Goal: Task Accomplishment & Management: Manage account settings

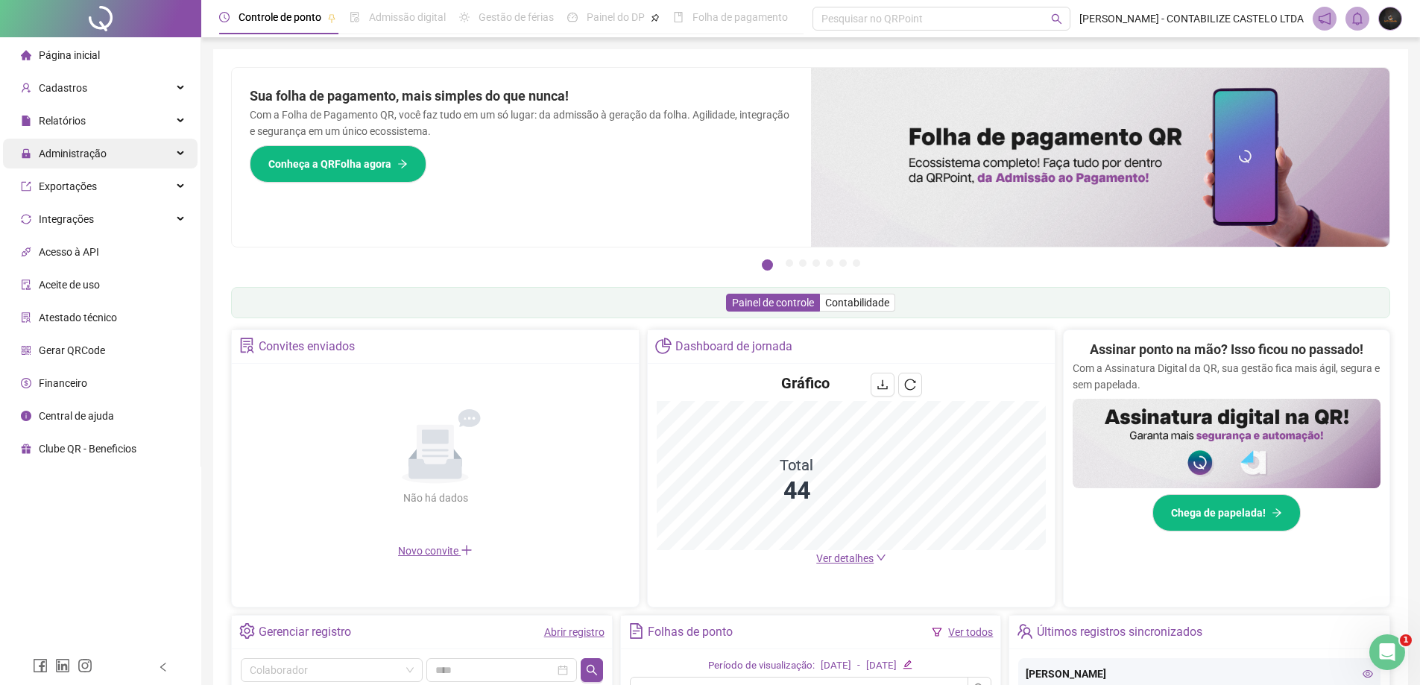
click at [145, 145] on div "Administração" at bounding box center [100, 154] width 195 height 30
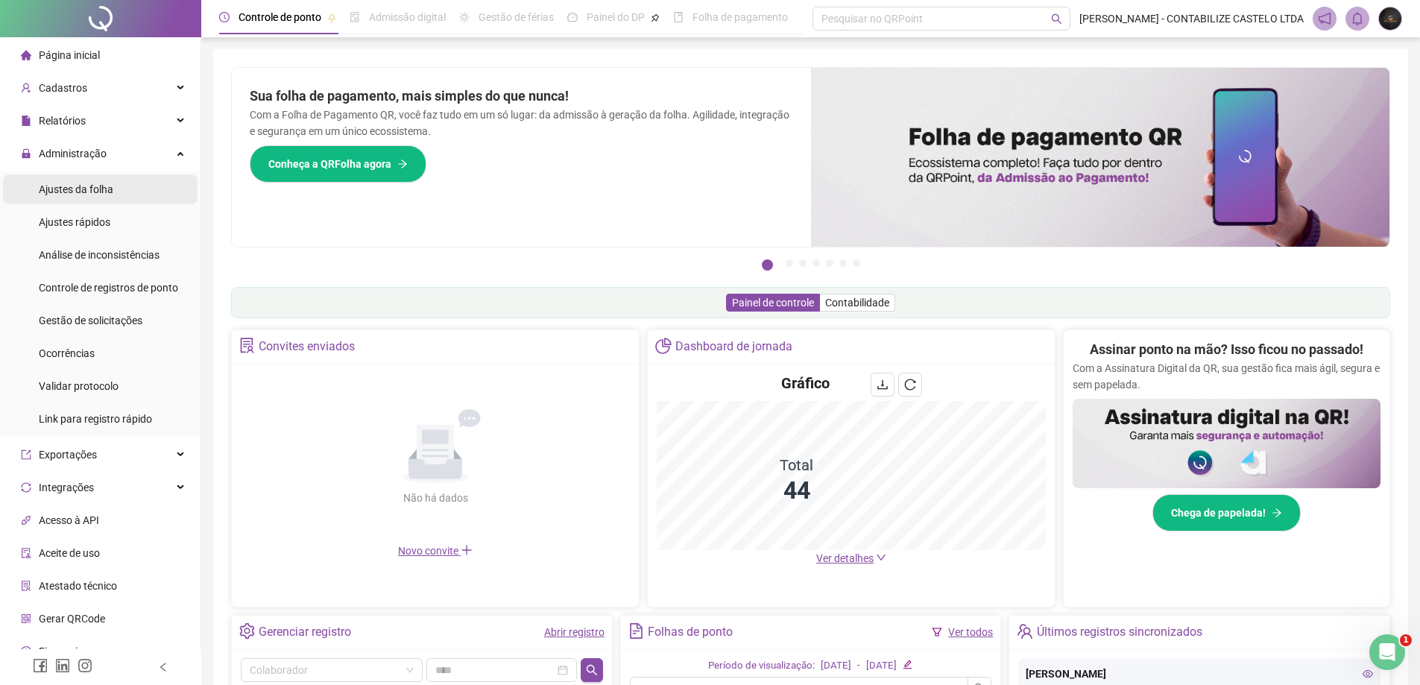
click at [122, 185] on li "Ajustes da folha" at bounding box center [100, 189] width 195 height 30
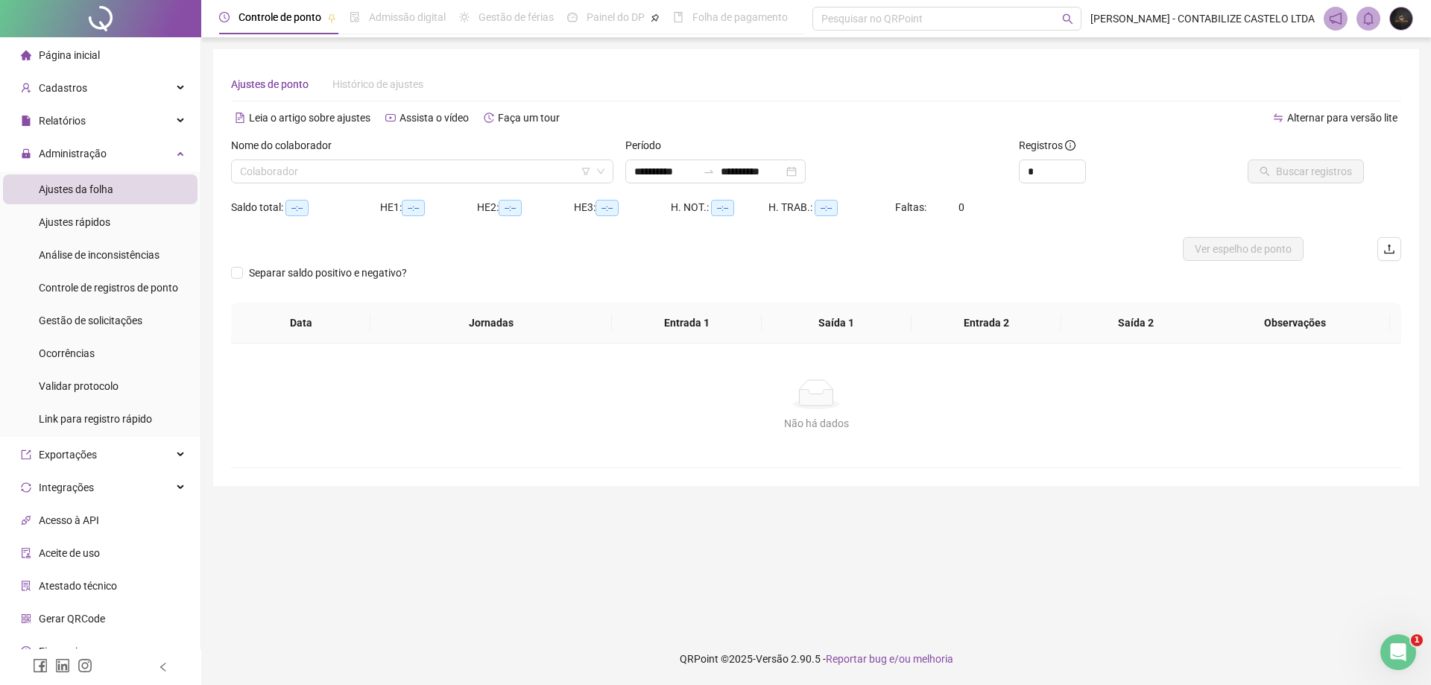
type input "**********"
click at [442, 180] on input "search" at bounding box center [415, 171] width 351 height 22
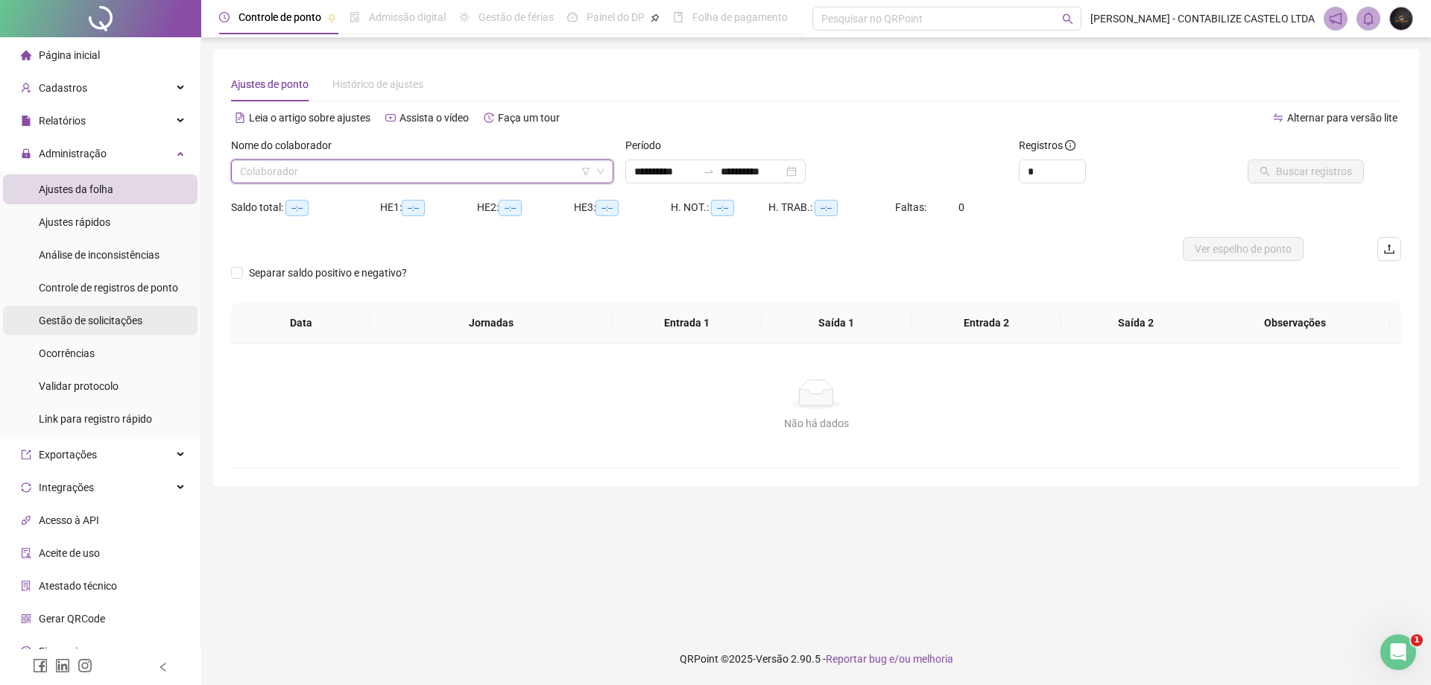
click at [101, 324] on span "Gestão de solicitações" at bounding box center [91, 321] width 104 height 12
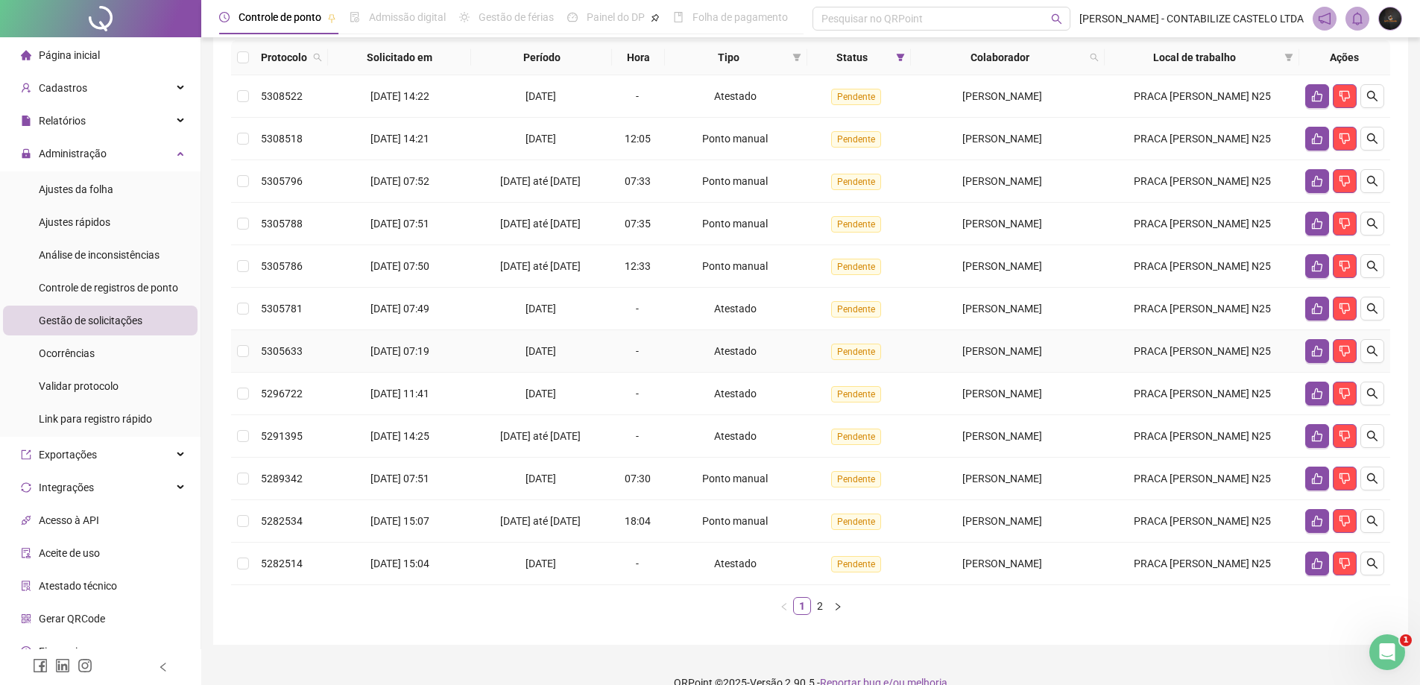
scroll to position [113, 0]
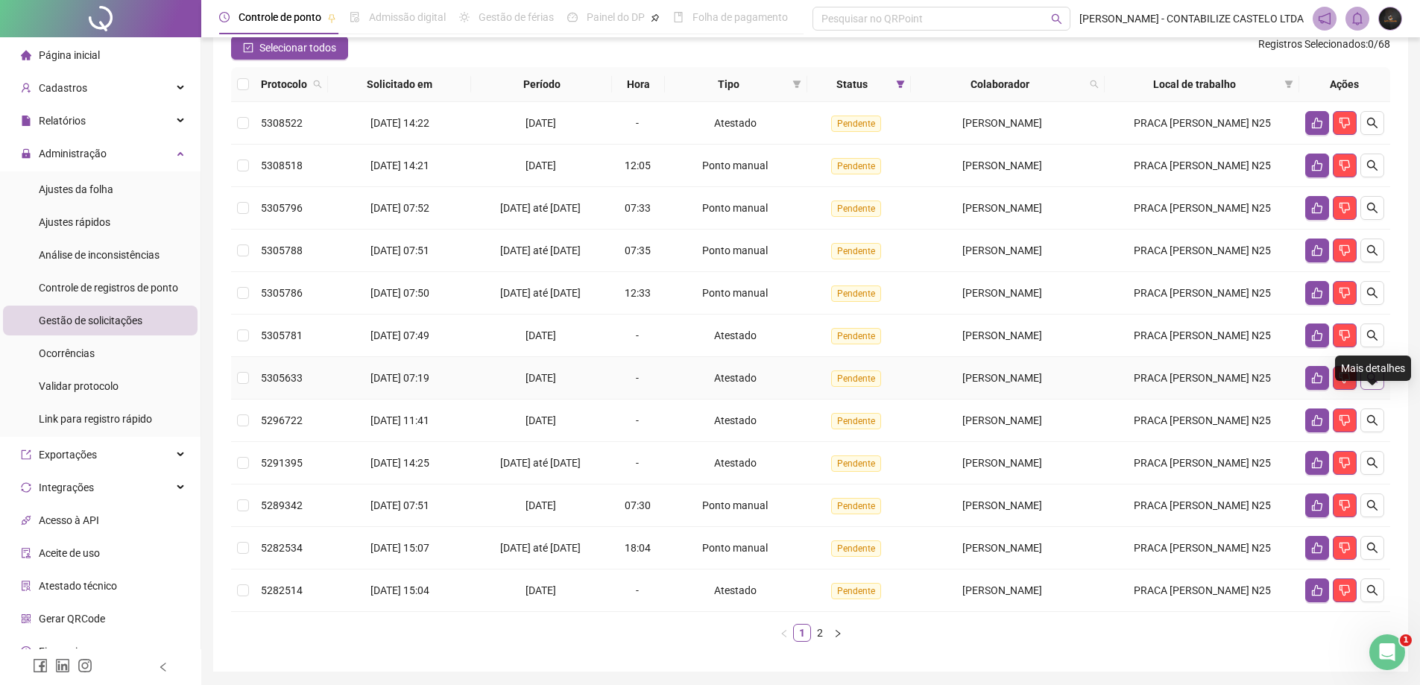
click at [1370, 384] on icon "search" at bounding box center [1372, 378] width 12 height 12
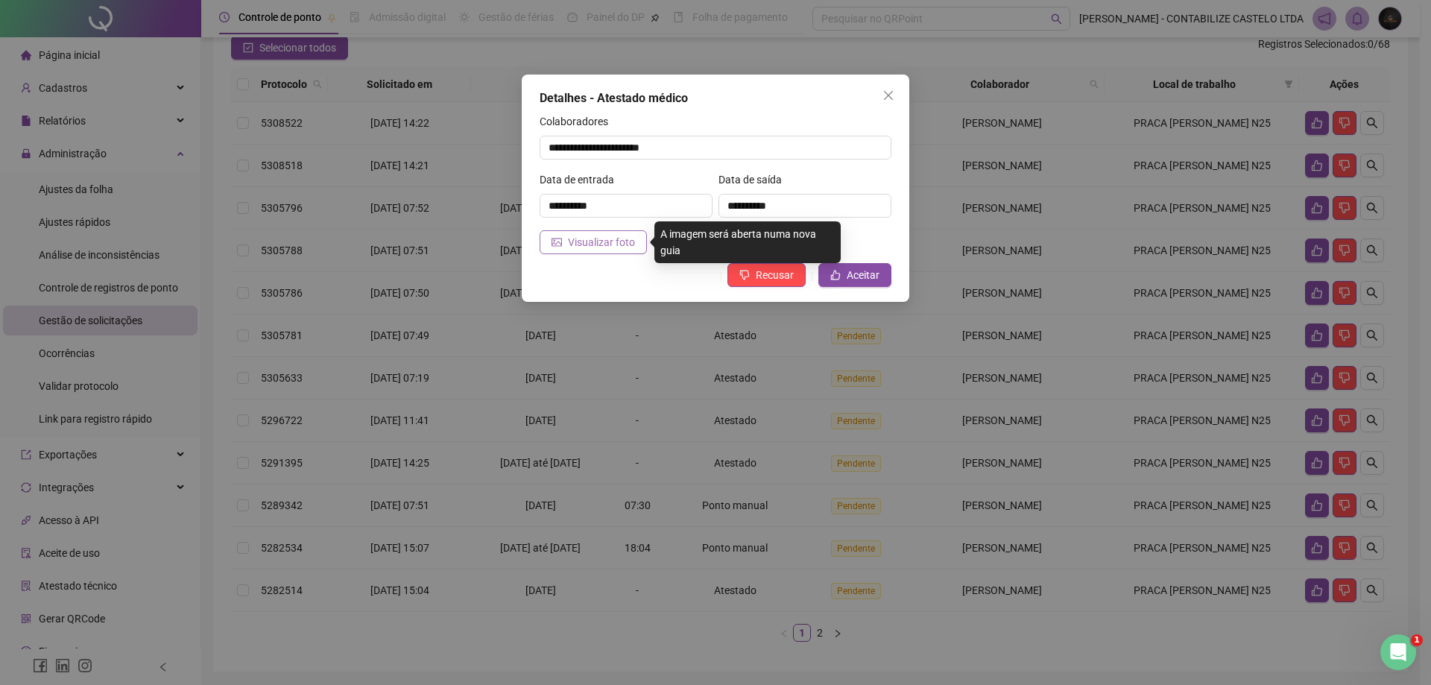
click at [618, 246] on span "Visualizar foto" at bounding box center [601, 242] width 67 height 16
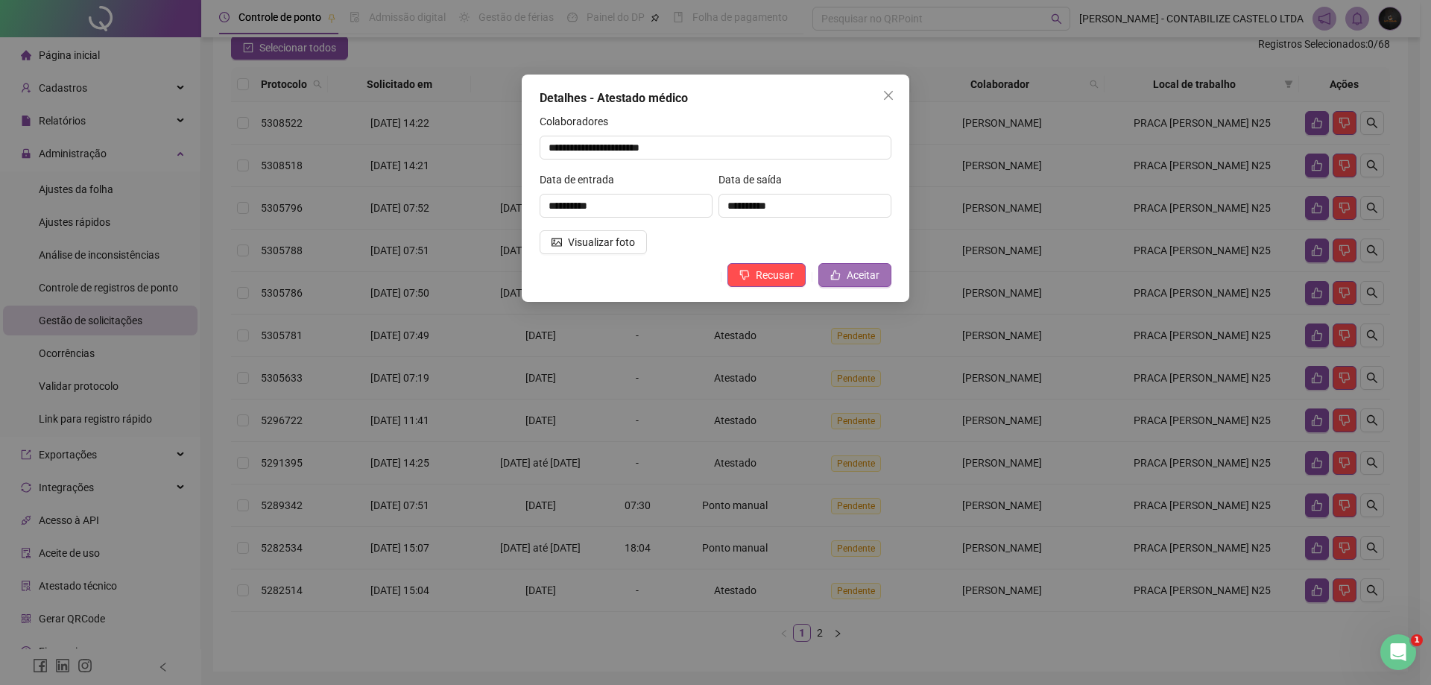
click at [848, 276] on span "Aceitar" at bounding box center [863, 275] width 33 height 16
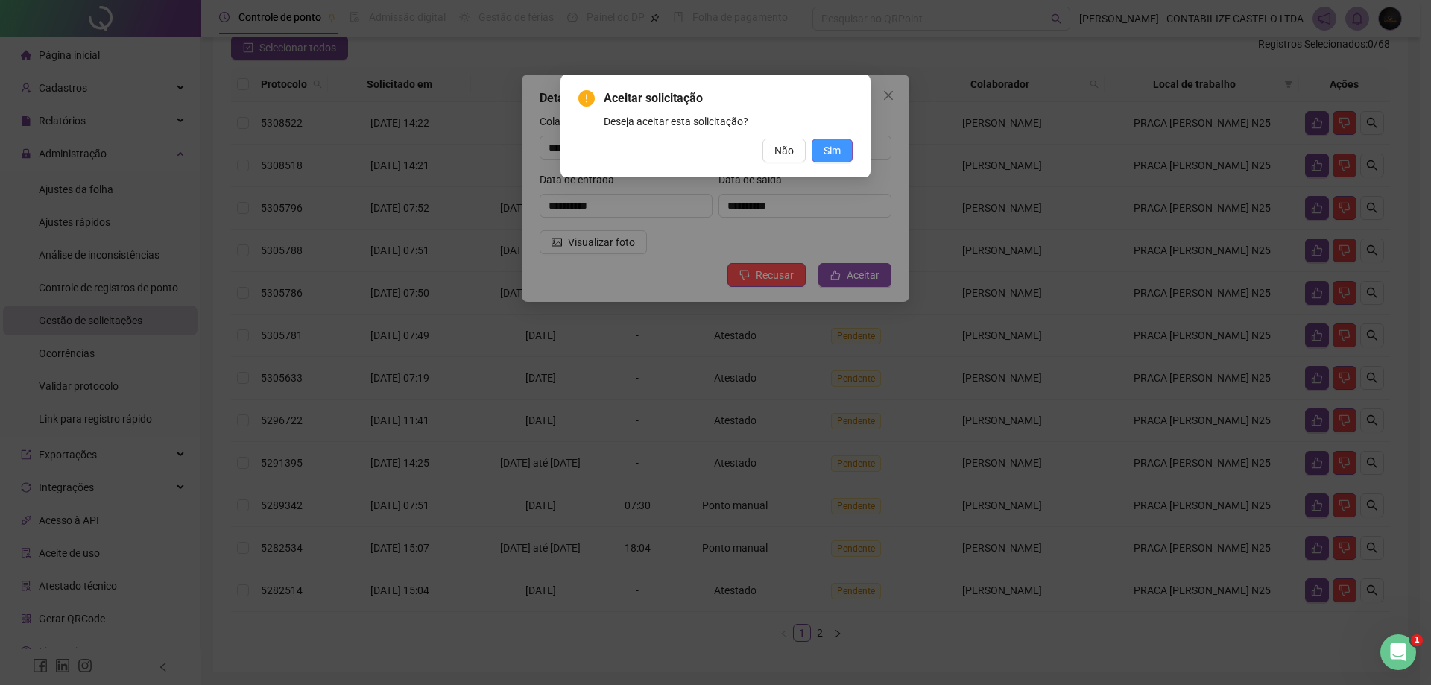
click at [828, 154] on span "Sim" at bounding box center [832, 150] width 17 height 16
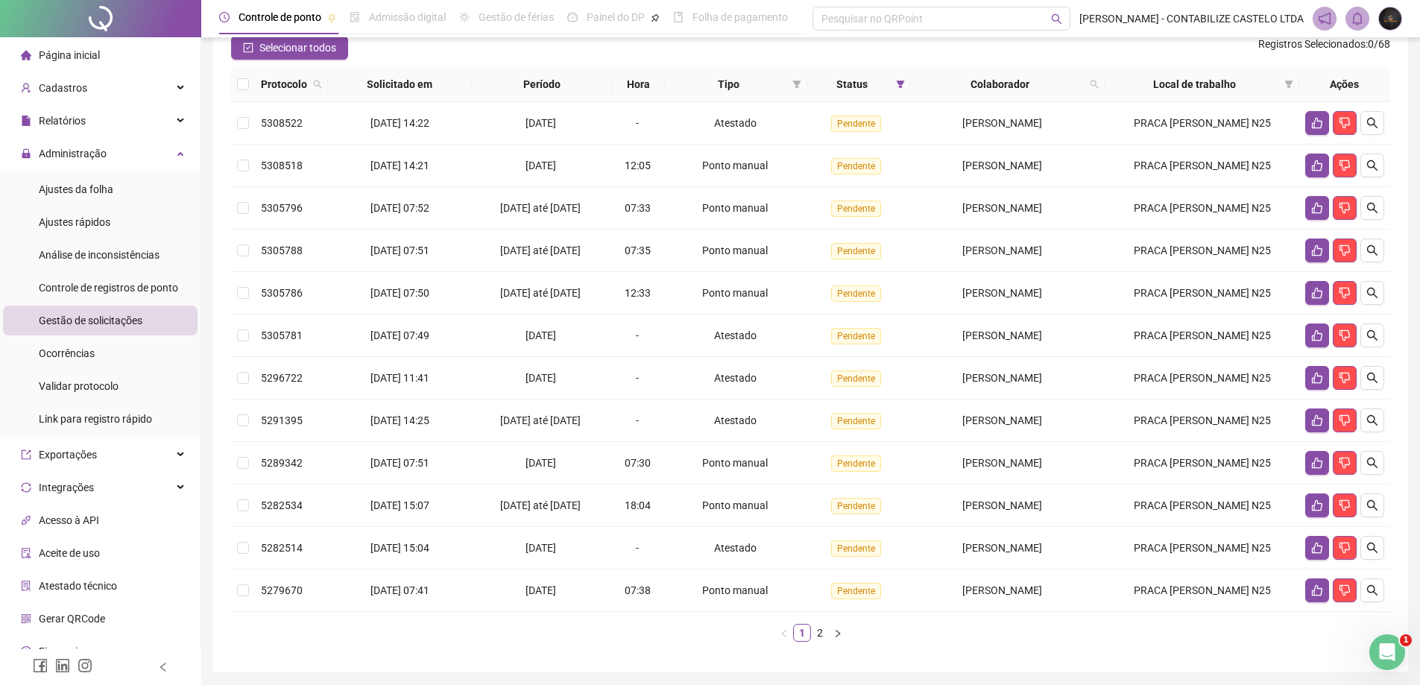
click at [1105, 102] on th "Colaborador" at bounding box center [1008, 84] width 195 height 35
click at [1099, 89] on icon "search" at bounding box center [1094, 84] width 9 height 9
type input "**********"
click at [1009, 164] on span "Buscar" at bounding box center [1010, 167] width 33 height 16
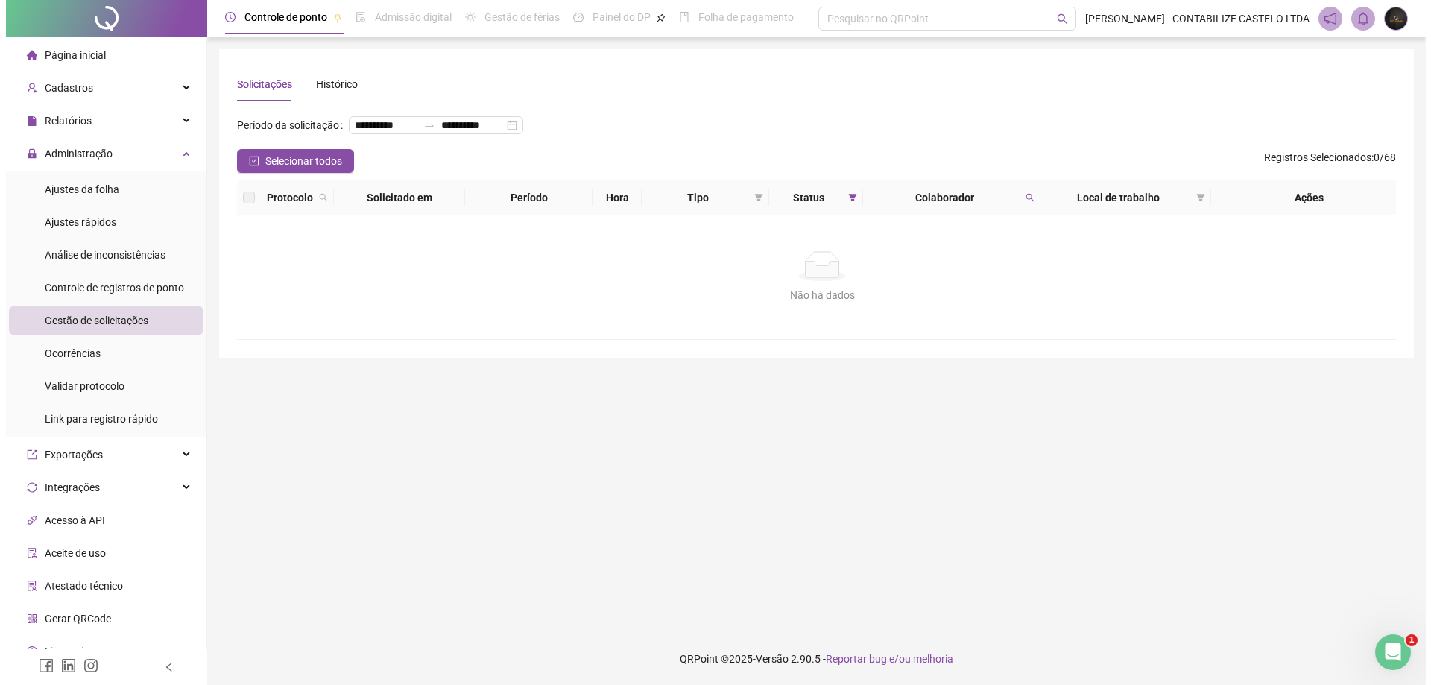
scroll to position [0, 0]
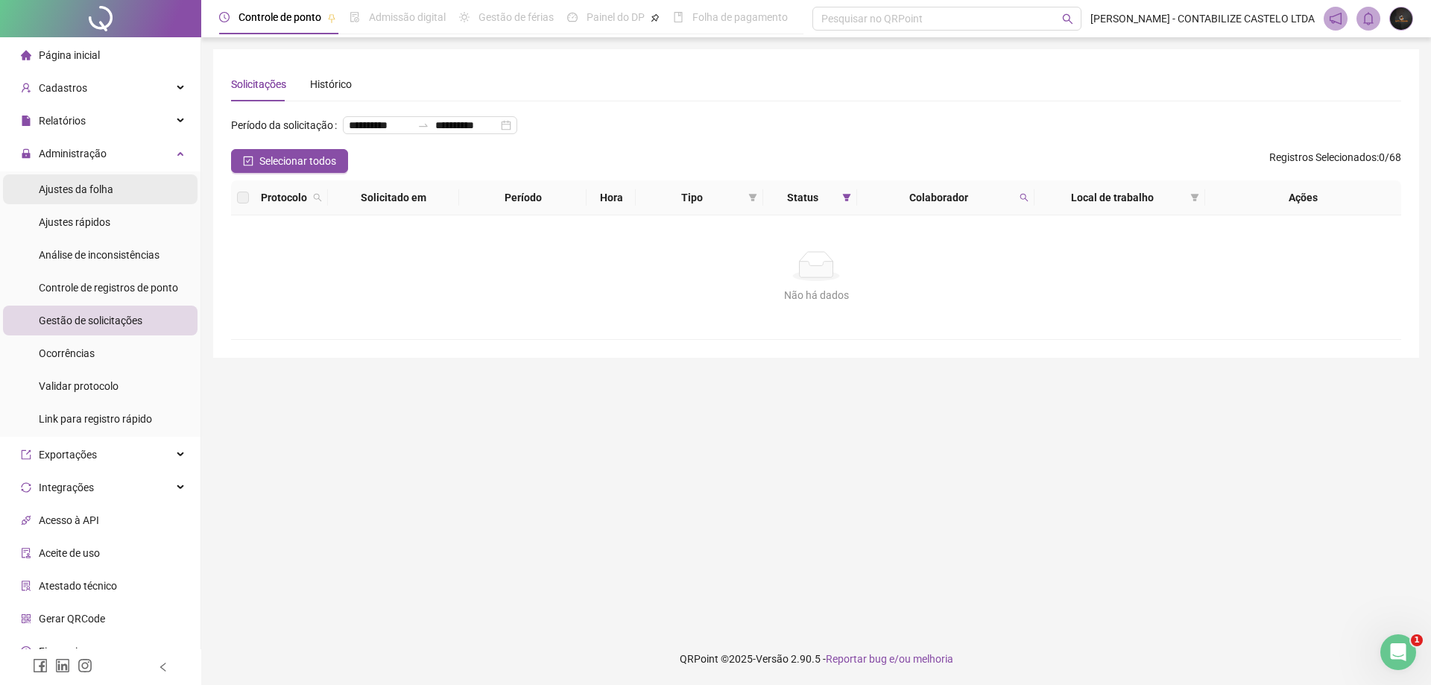
click at [127, 185] on li "Ajustes da folha" at bounding box center [100, 189] width 195 height 30
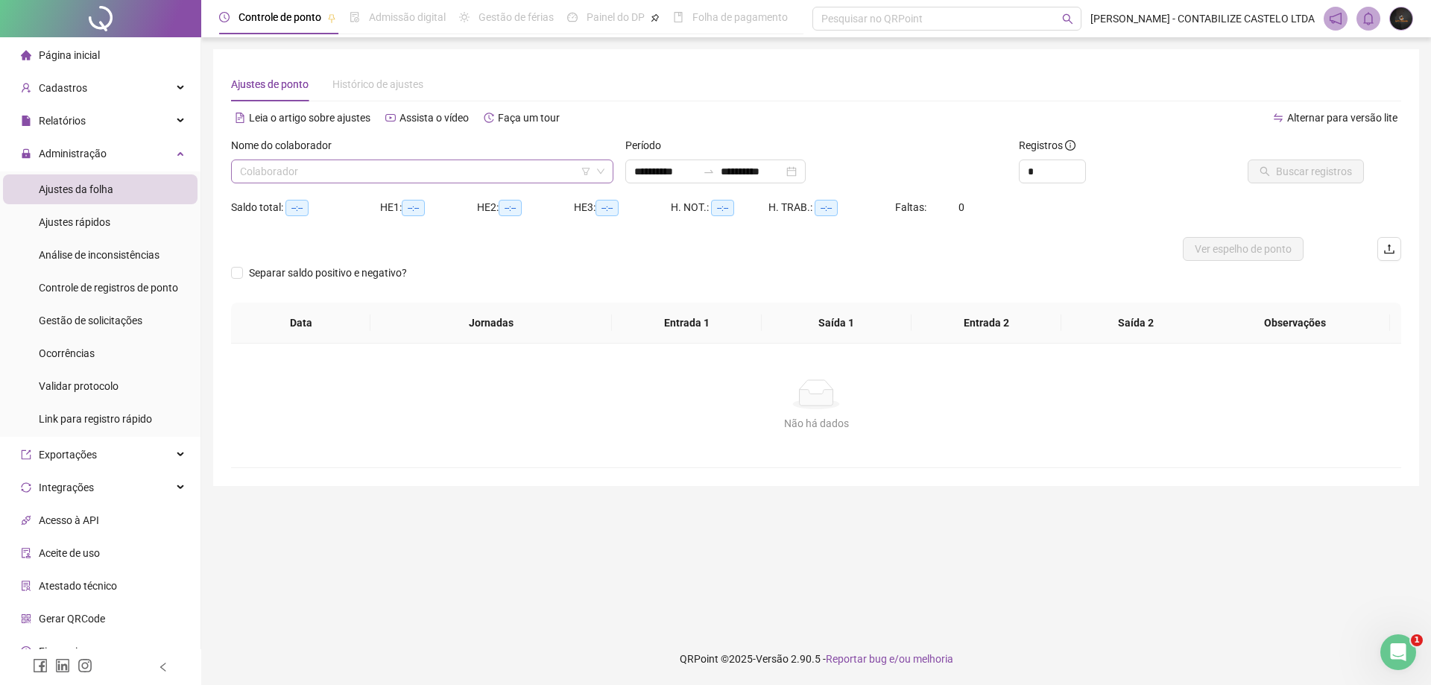
click at [416, 178] on input "search" at bounding box center [415, 171] width 351 height 22
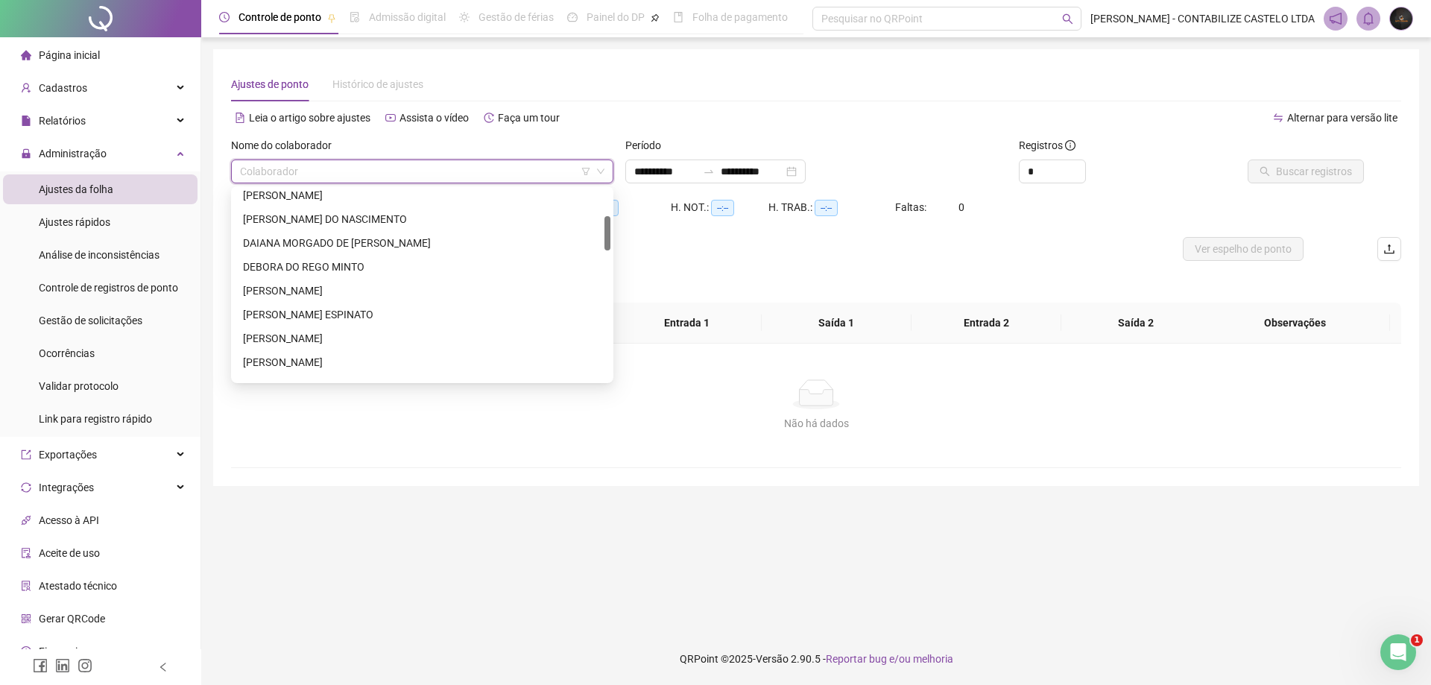
scroll to position [224, 0]
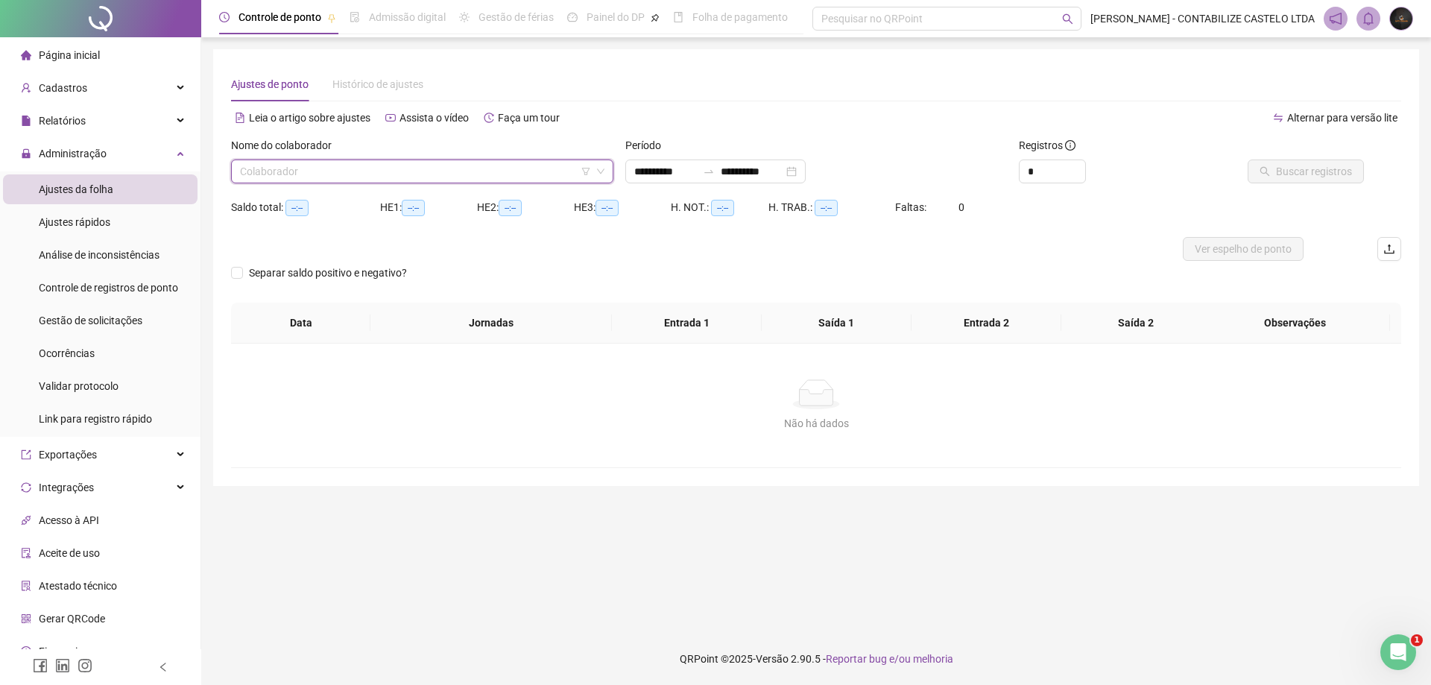
click at [423, 174] on input "search" at bounding box center [415, 171] width 351 height 22
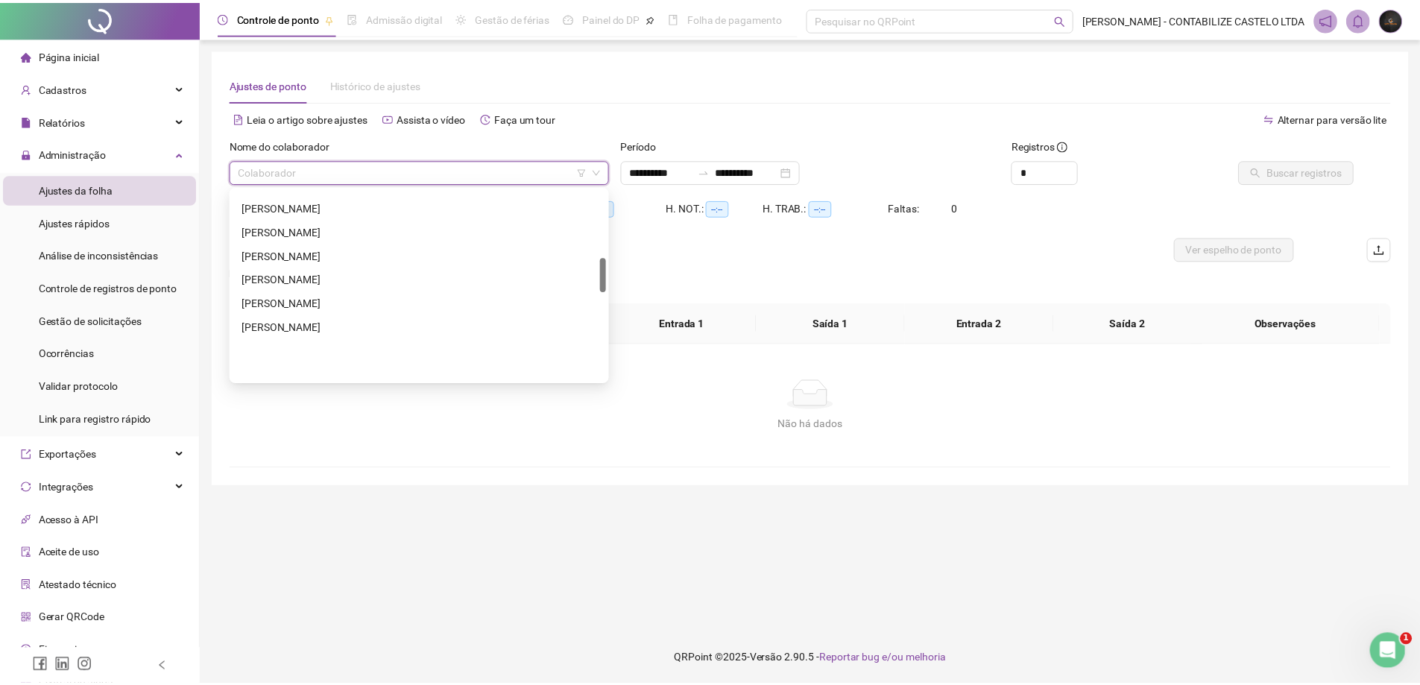
scroll to position [298, 0]
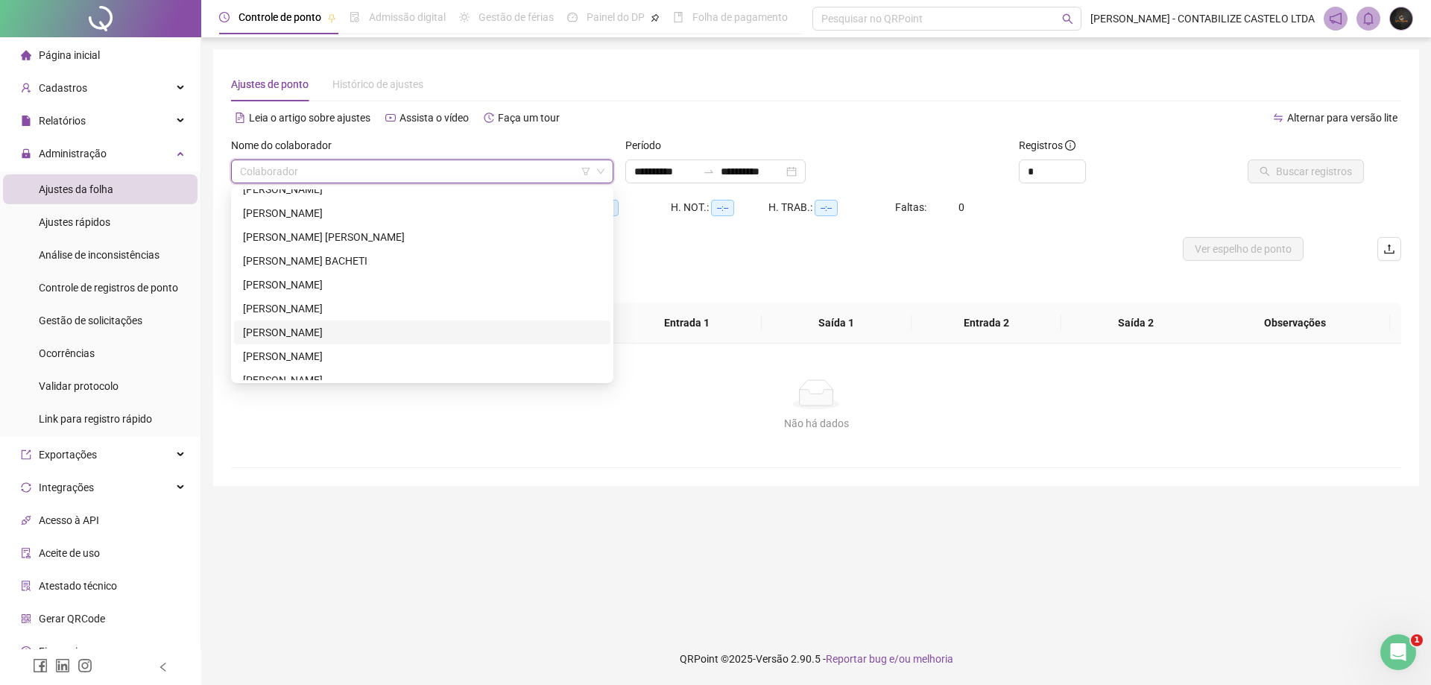
click at [365, 326] on div "[PERSON_NAME]" at bounding box center [422, 332] width 359 height 16
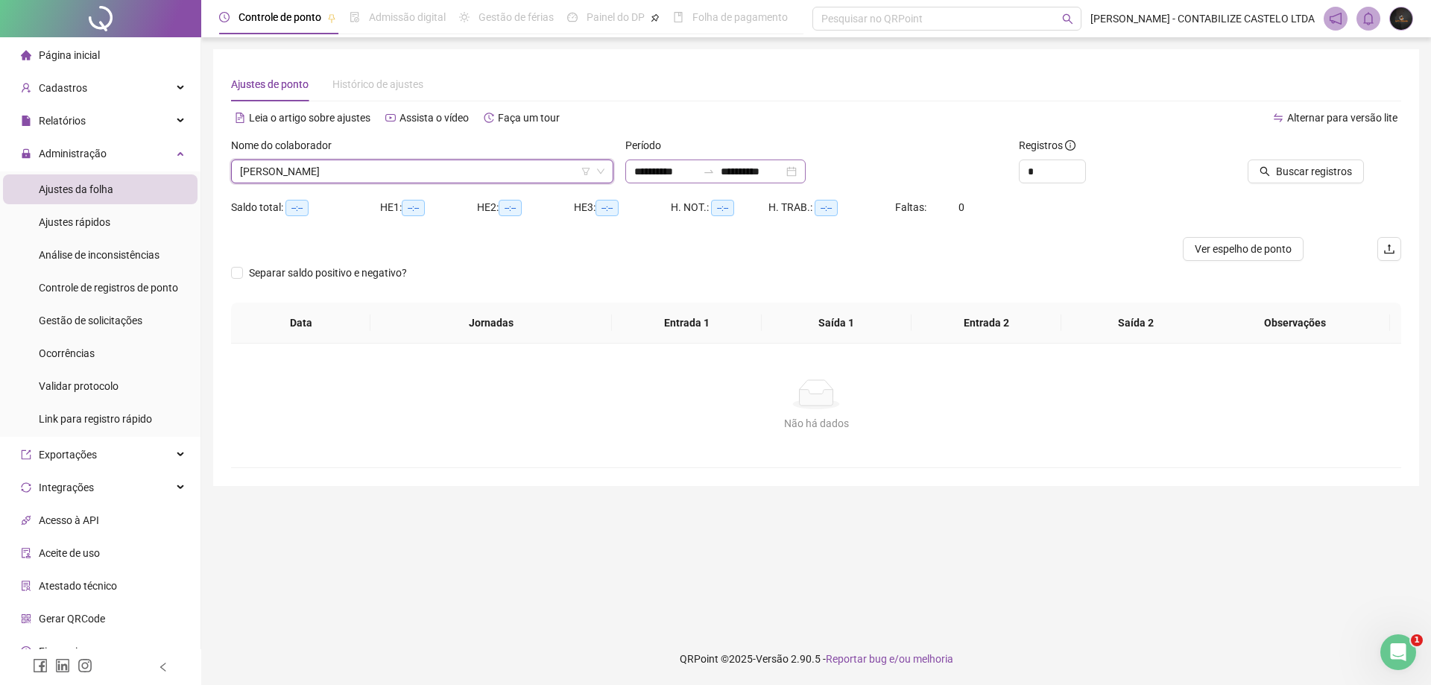
click at [806, 160] on div "**********" at bounding box center [715, 172] width 180 height 24
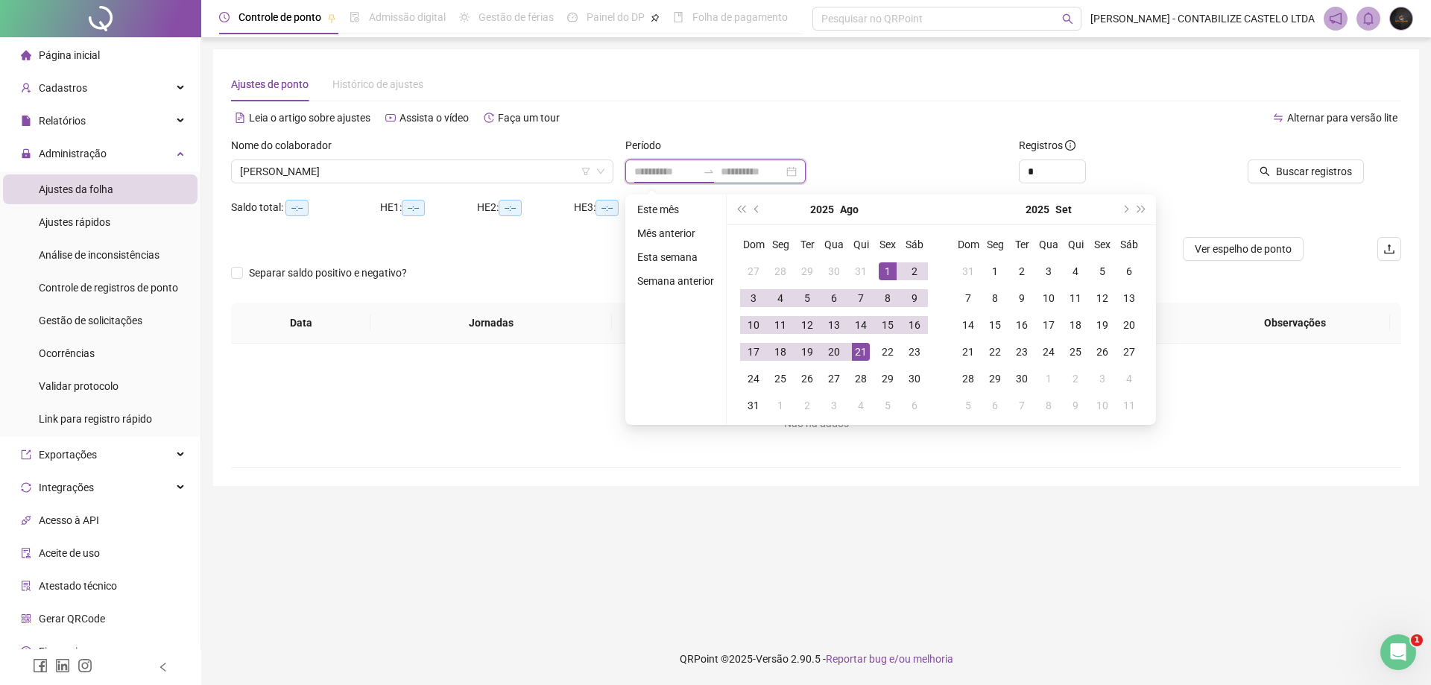
type input "**********"
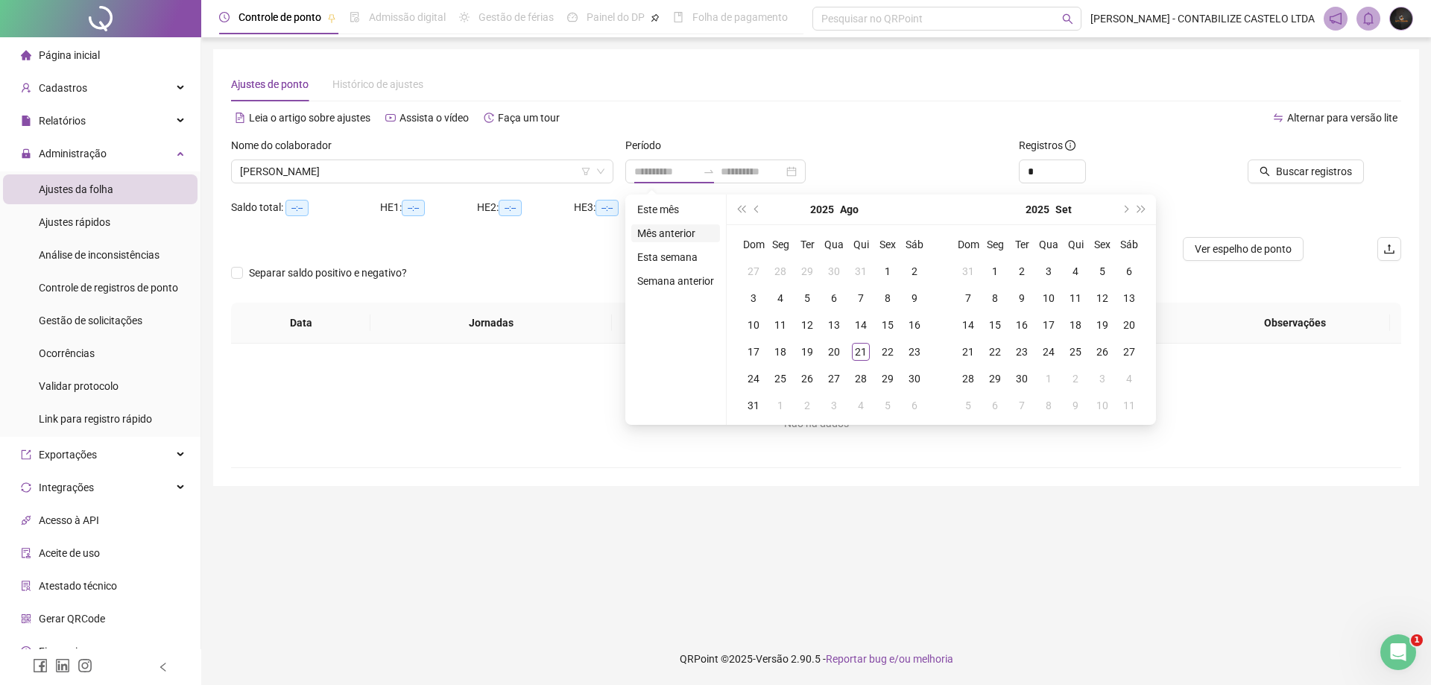
click at [666, 224] on li "Mês anterior" at bounding box center [675, 233] width 89 height 18
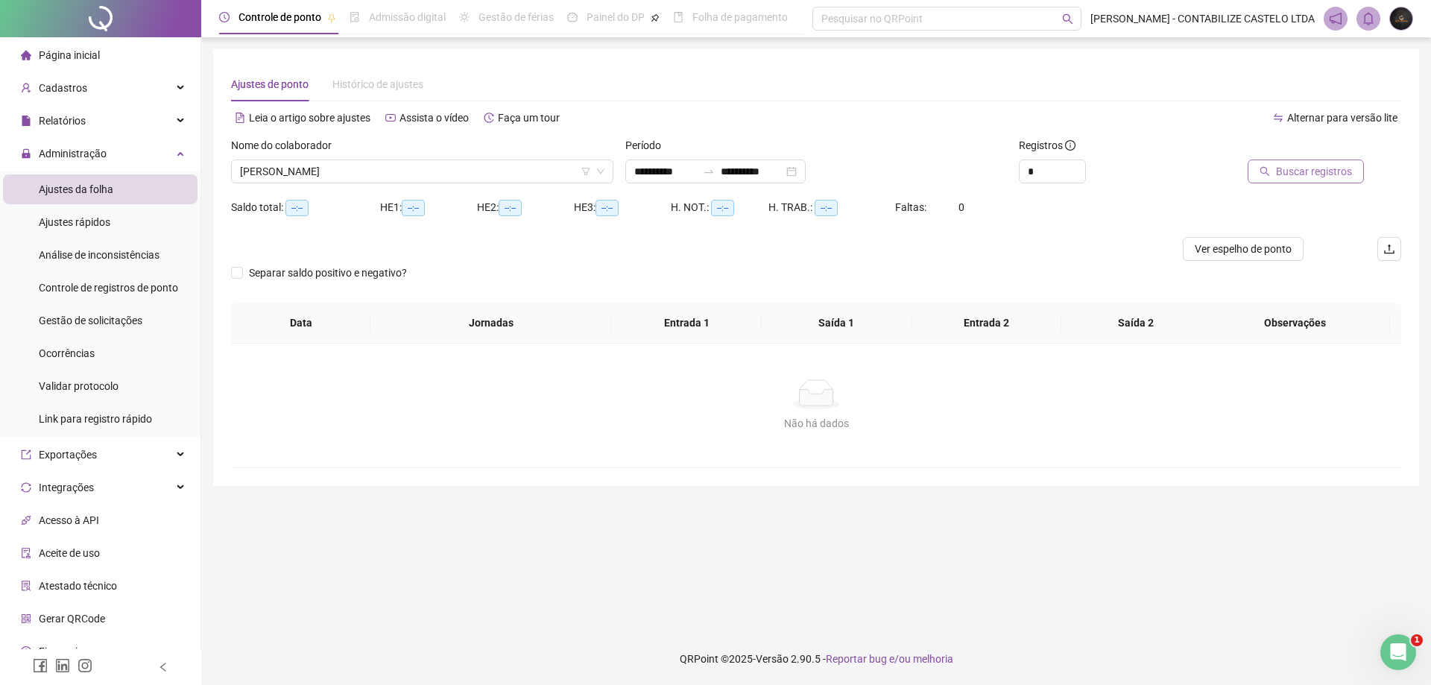
click at [1284, 173] on span "Buscar registros" at bounding box center [1314, 171] width 76 height 16
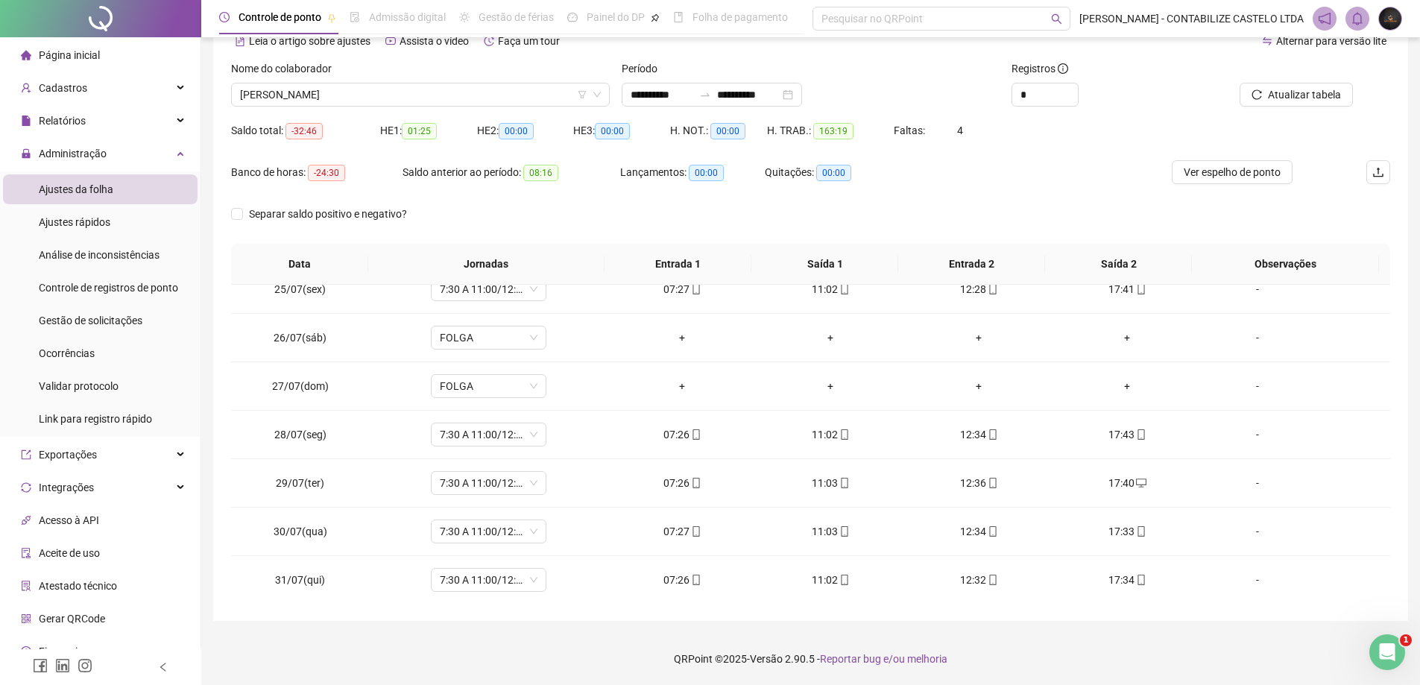
scroll to position [1184, 0]
click at [86, 127] on div "Relatórios" at bounding box center [100, 121] width 195 height 30
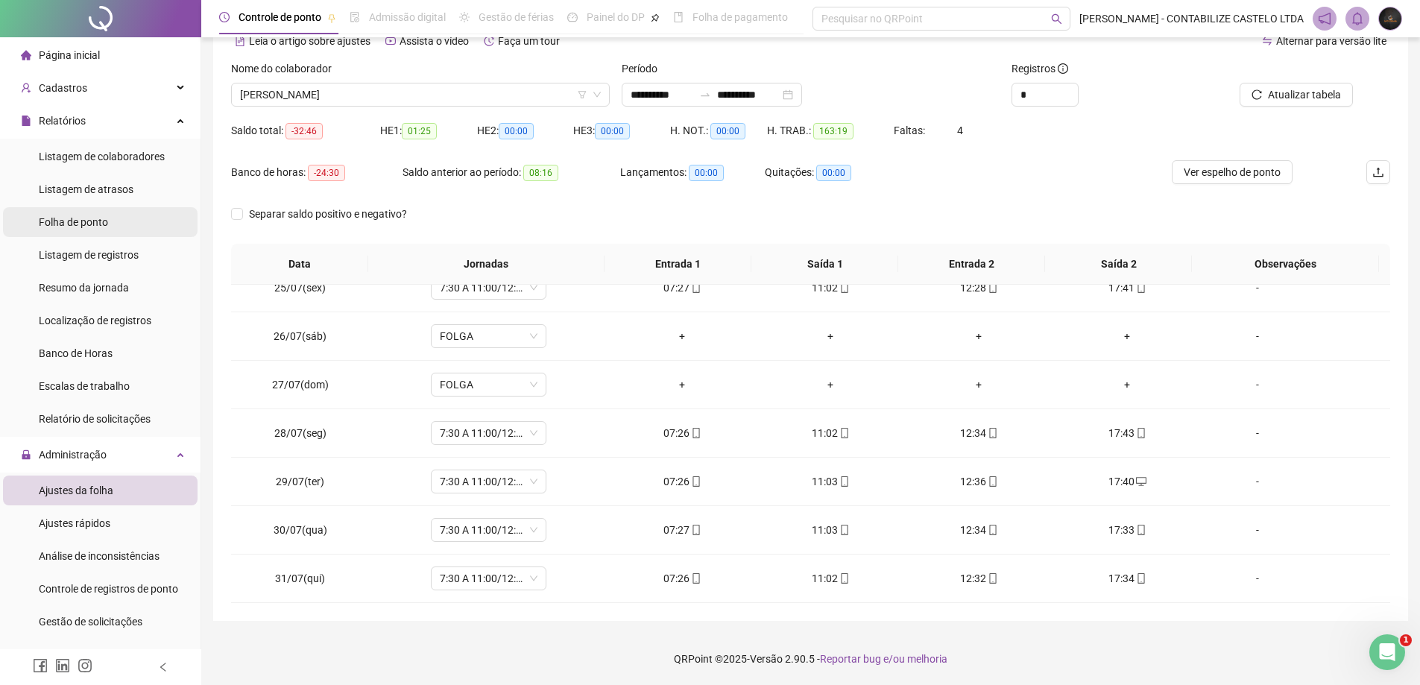
drag, startPoint x: 98, startPoint y: 230, endPoint x: 142, endPoint y: 219, distance: 45.2
click at [98, 229] on div "Folha de ponto" at bounding box center [73, 222] width 69 height 30
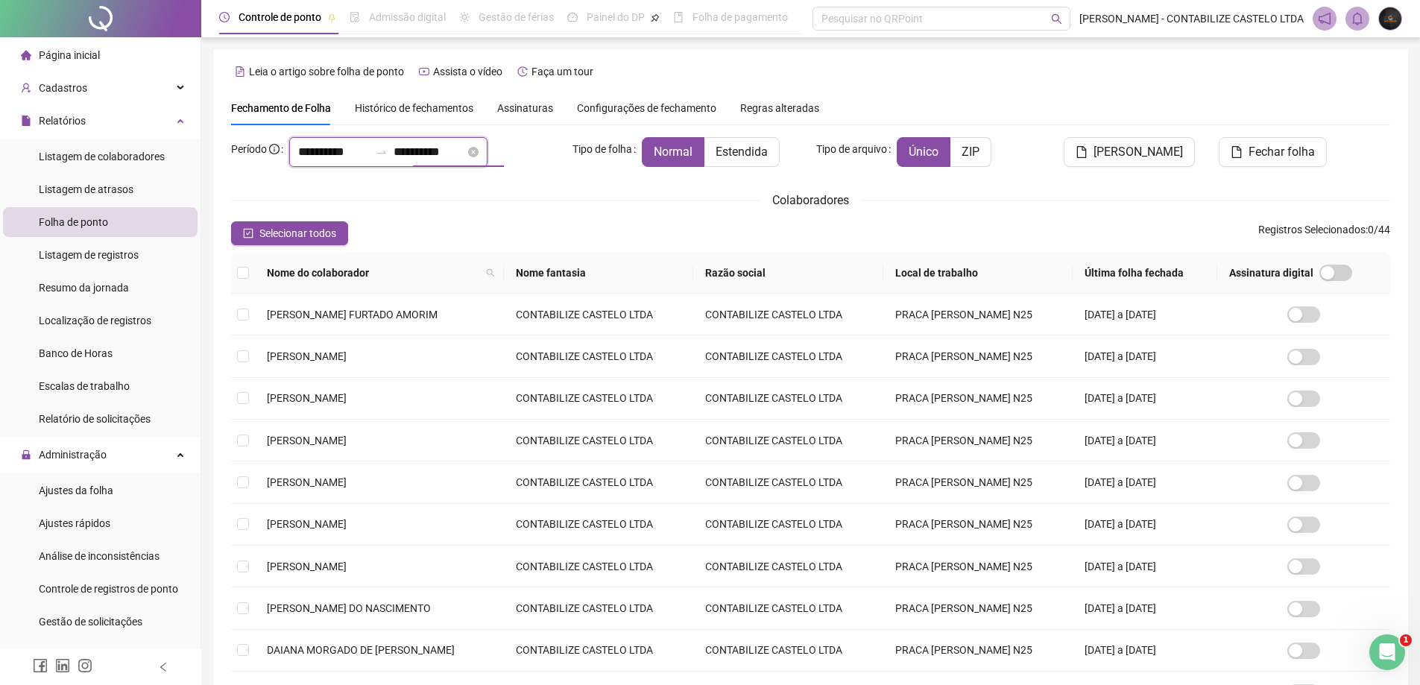
click at [449, 151] on input "**********" at bounding box center [430, 152] width 72 height 18
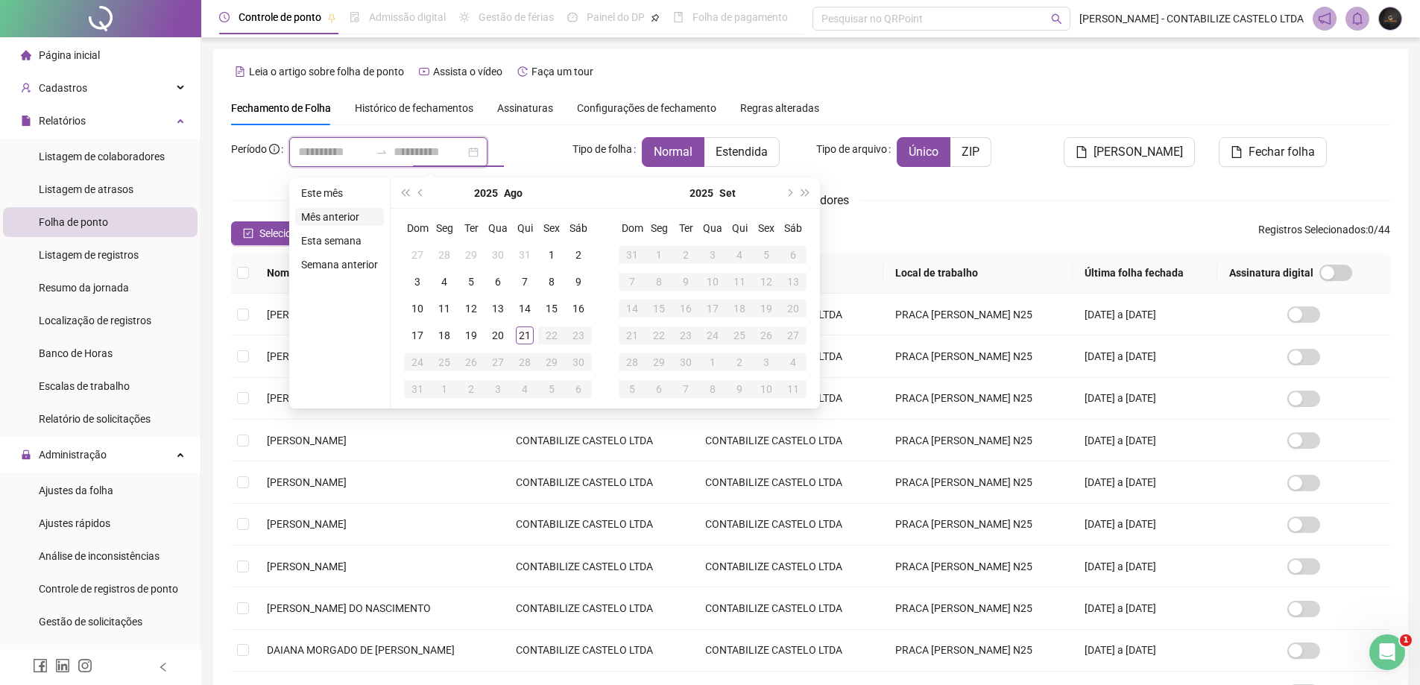
type input "**********"
click at [335, 217] on li "Mês anterior" at bounding box center [339, 217] width 89 height 18
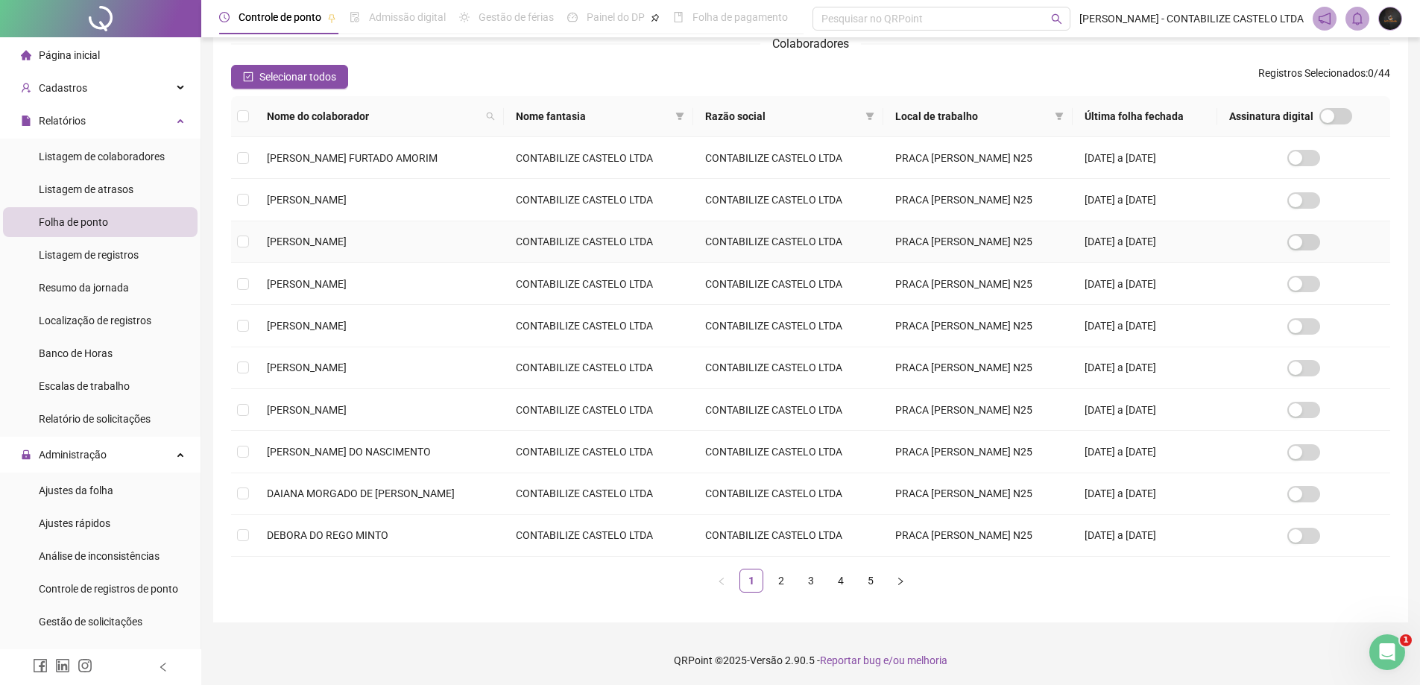
scroll to position [160, 0]
click at [783, 573] on link "2" at bounding box center [781, 579] width 22 height 22
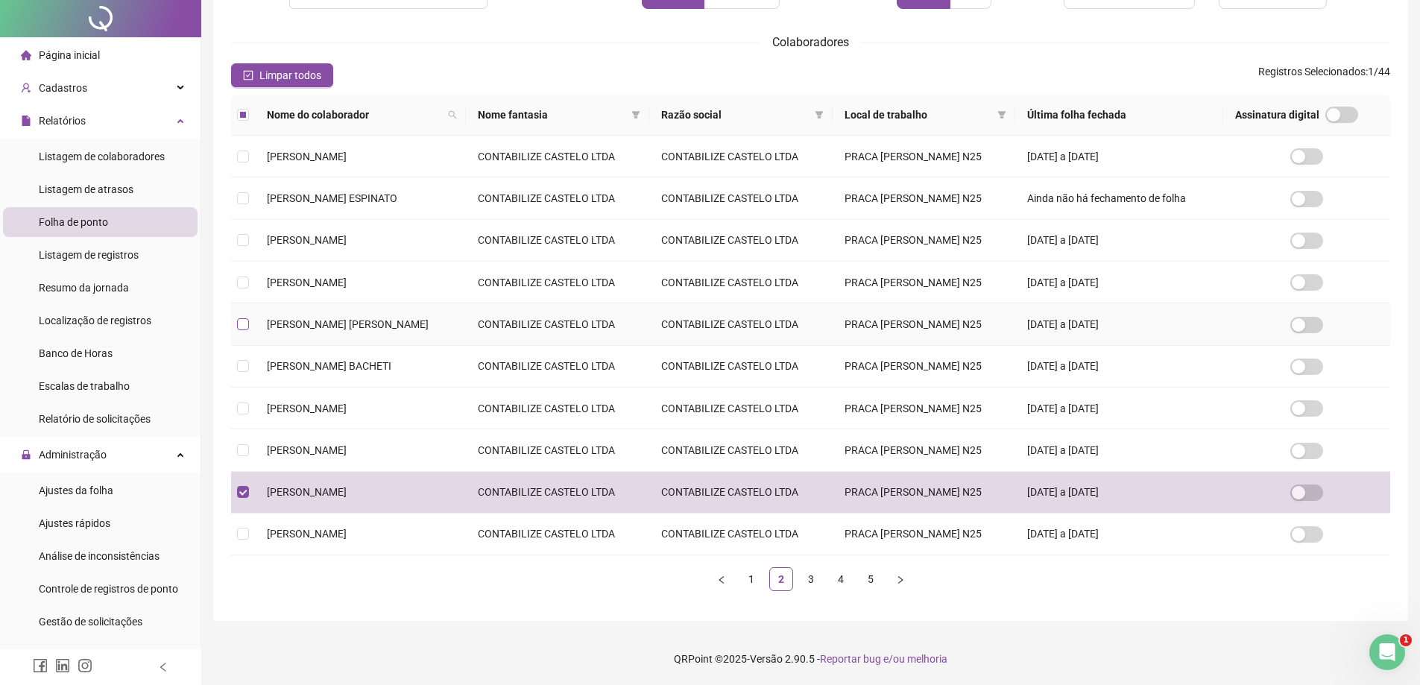
scroll to position [0, 0]
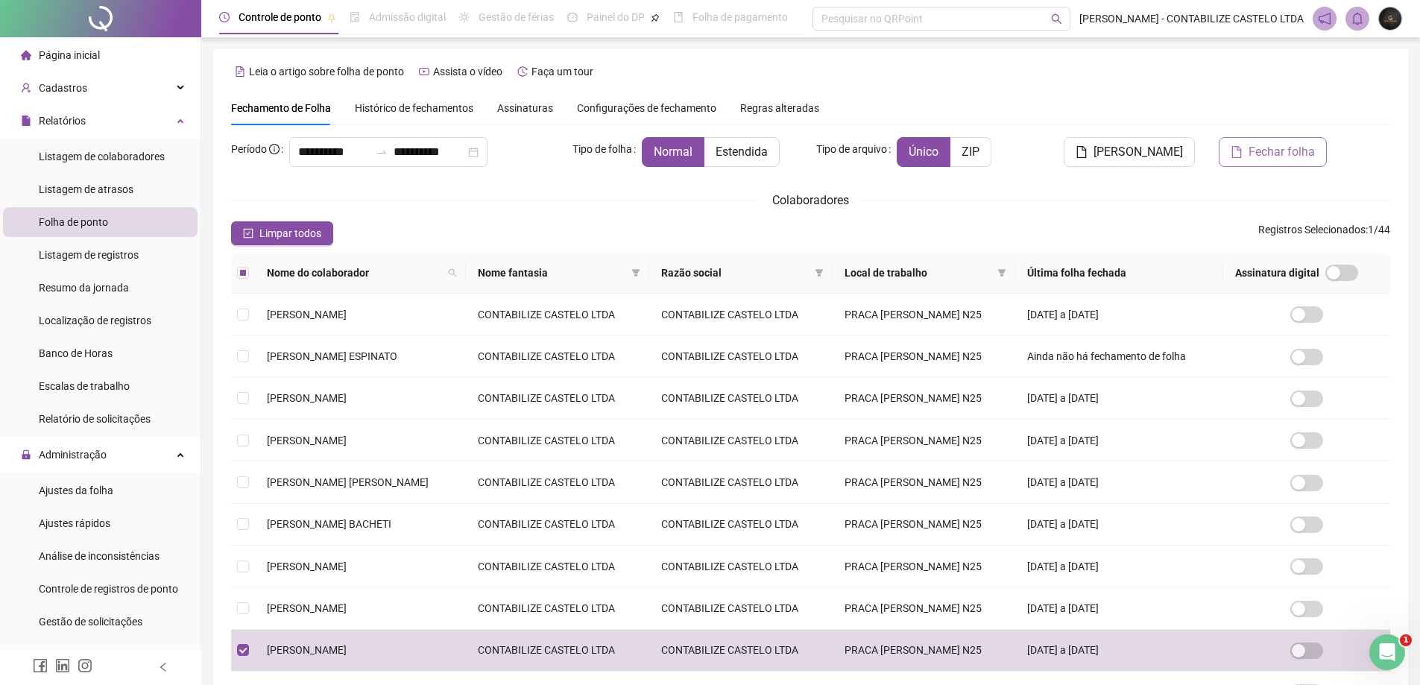
click at [1250, 145] on span "Fechar folha" at bounding box center [1282, 152] width 66 height 18
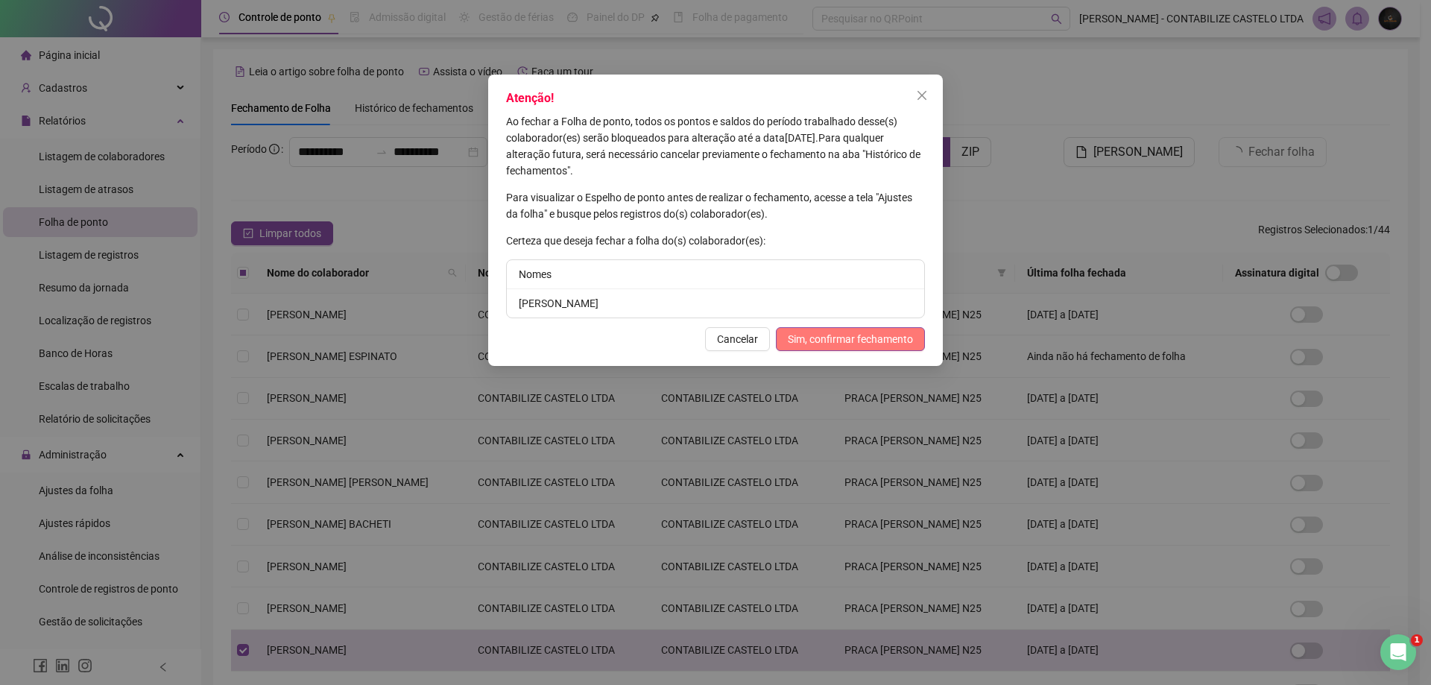
click at [894, 340] on span "Sim, confirmar fechamento" at bounding box center [850, 339] width 125 height 16
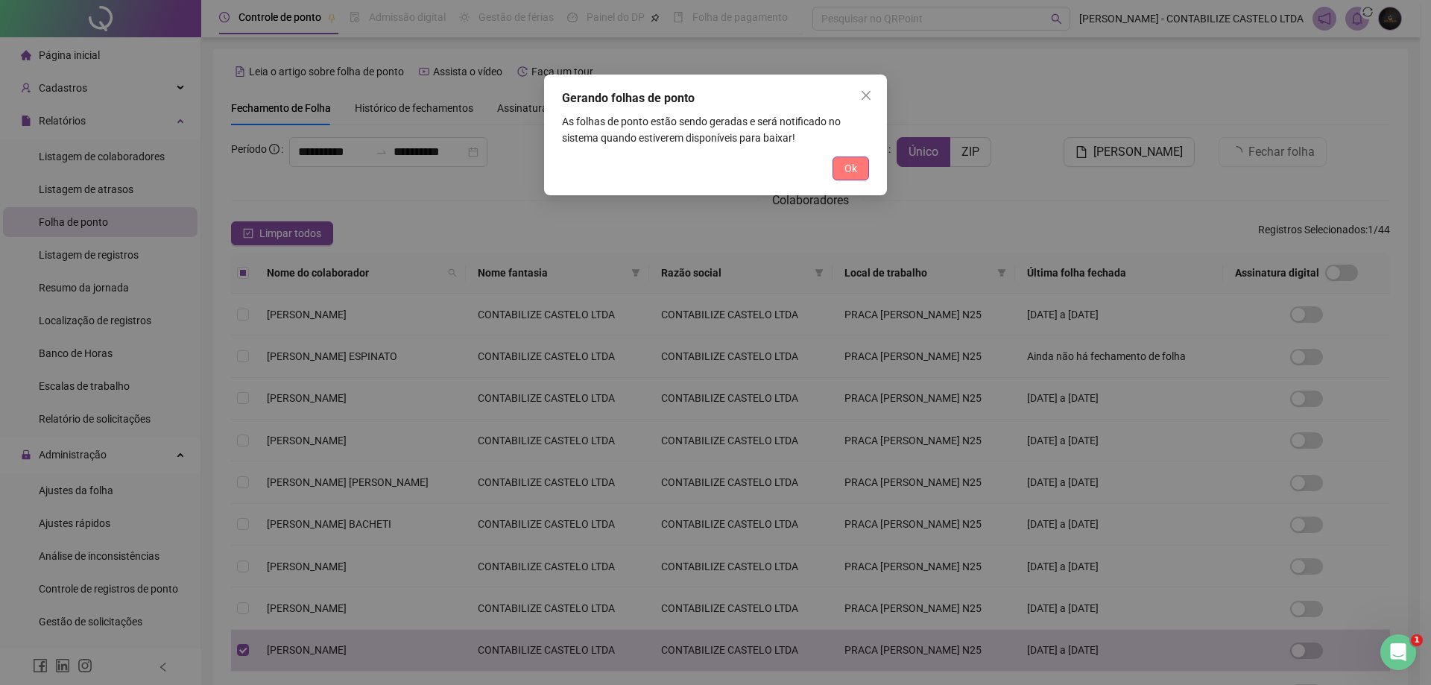
click at [856, 173] on span "Ok" at bounding box center [851, 168] width 13 height 16
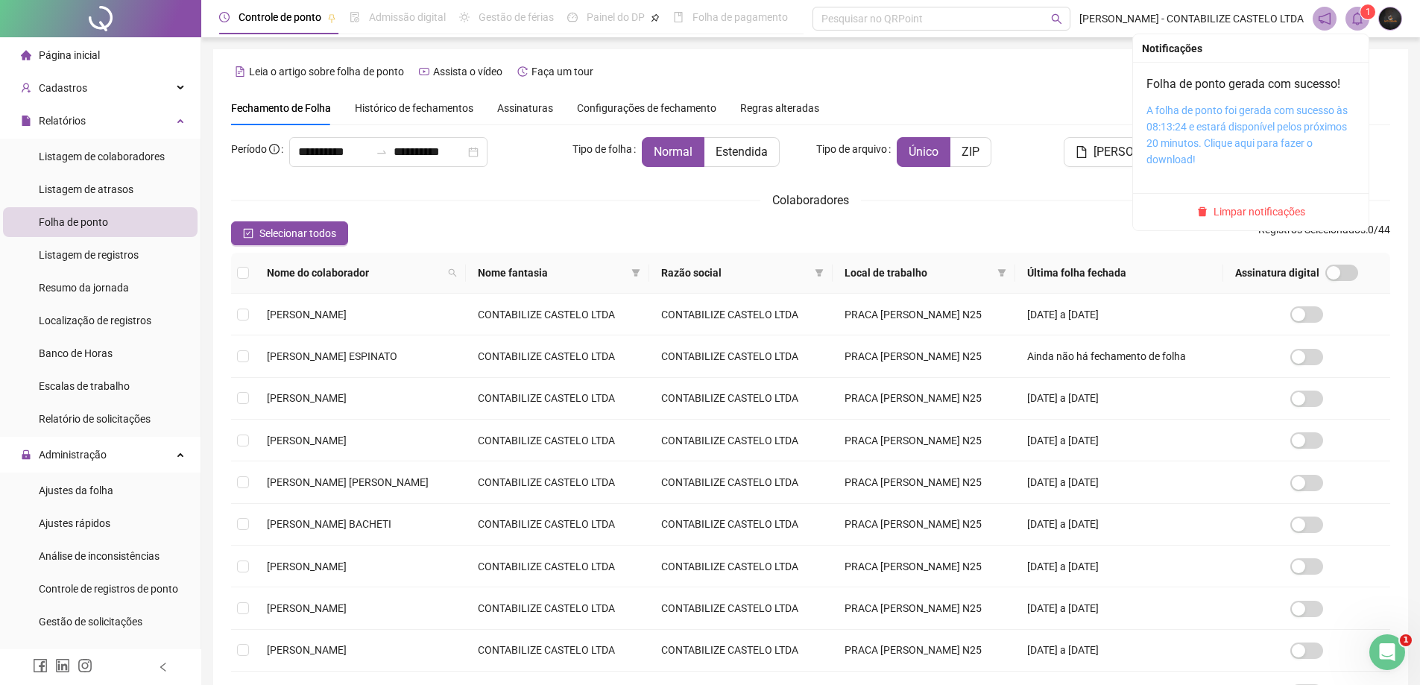
click at [1261, 116] on link "A folha de ponto foi gerada com sucesso às 08:13:24 e estará disponível pelos p…" at bounding box center [1246, 134] width 201 height 61
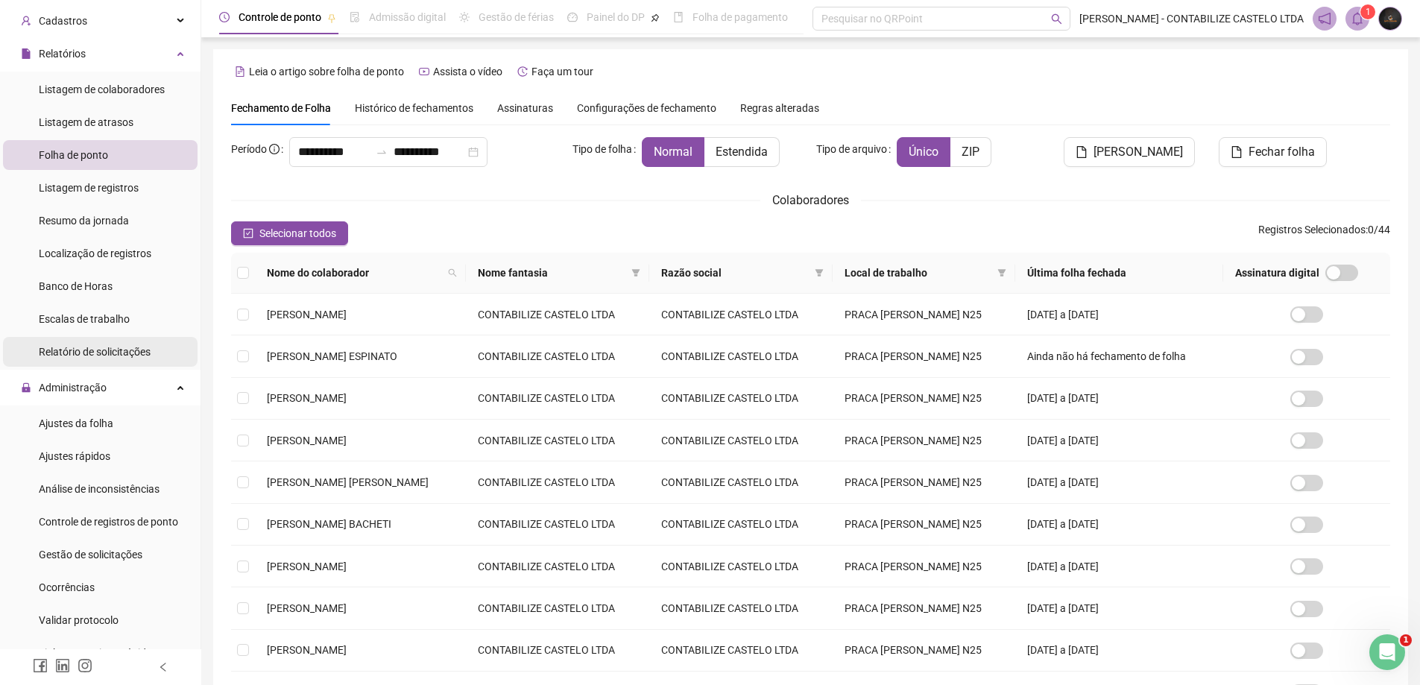
scroll to position [149, 0]
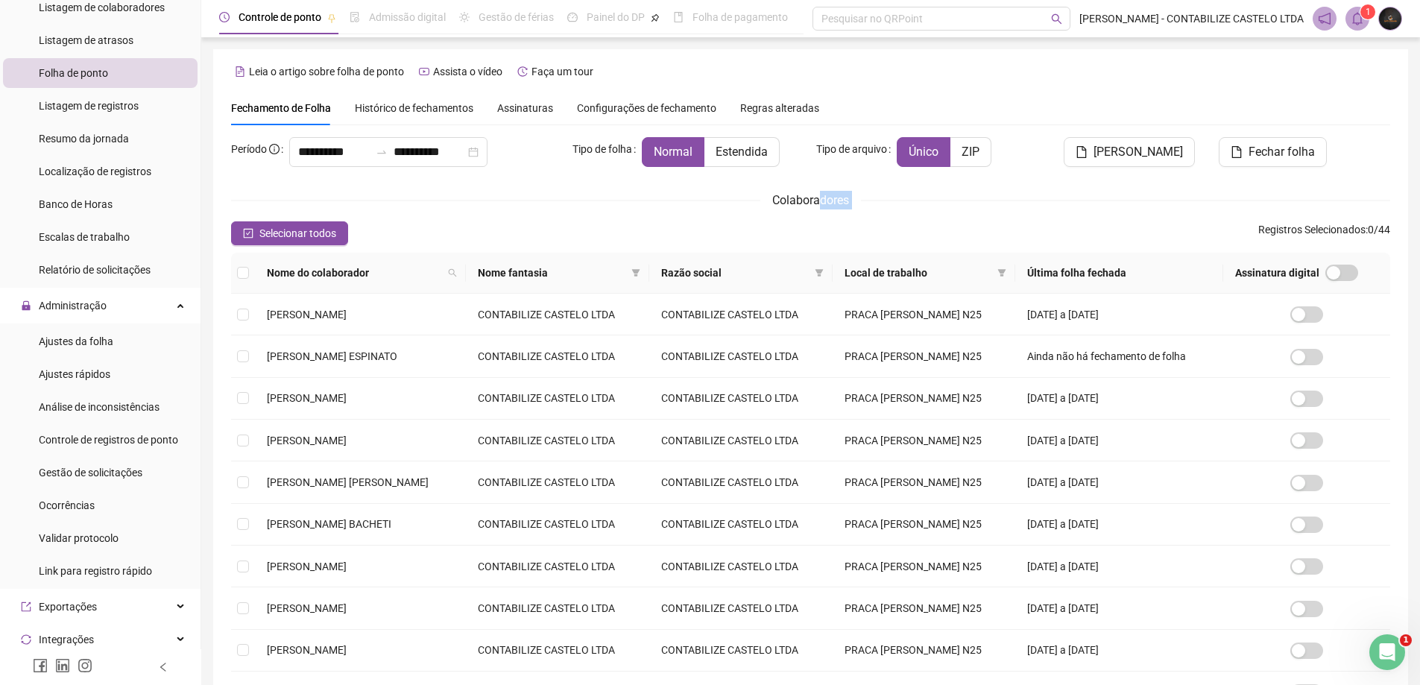
drag, startPoint x: 462, startPoint y: 216, endPoint x: 817, endPoint y: 205, distance: 355.0
click at [817, 205] on div "**********" at bounding box center [810, 449] width 1159 height 624
click at [737, 232] on div "Selecionar todos Registros Selecionados : 0 / 44" at bounding box center [810, 233] width 1159 height 24
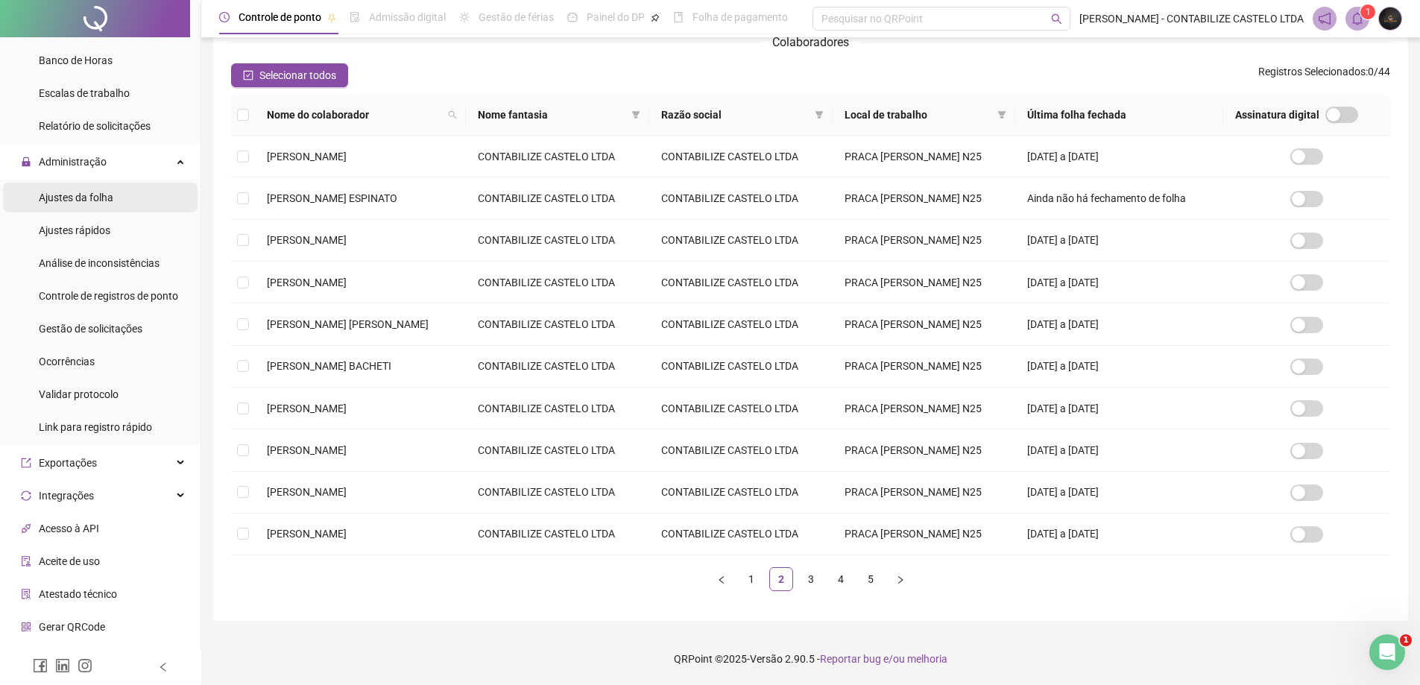
scroll to position [298, 0]
